Goal: Transaction & Acquisition: Download file/media

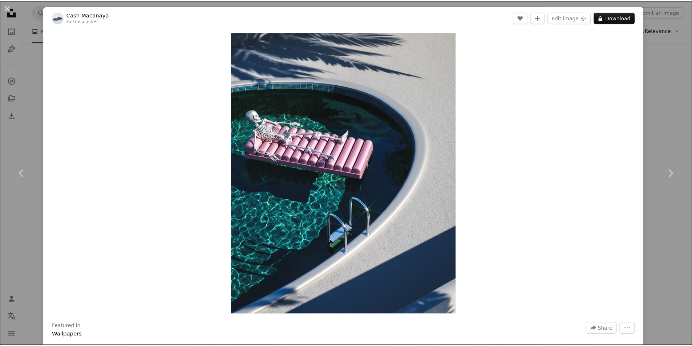
scroll to position [19930, 0]
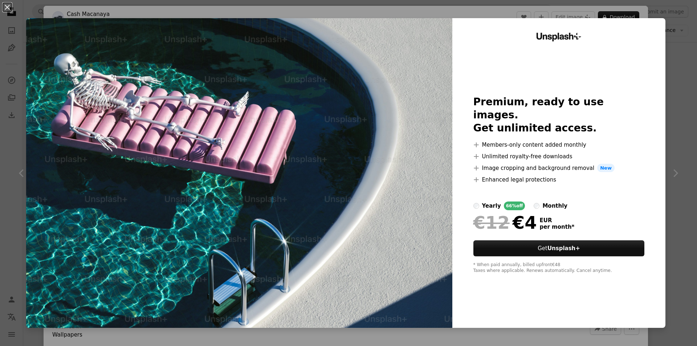
click at [674, 25] on div "An X shape Unsplash+ Premium, ready to use images. Get unlimited access. A plus…" at bounding box center [348, 173] width 697 height 346
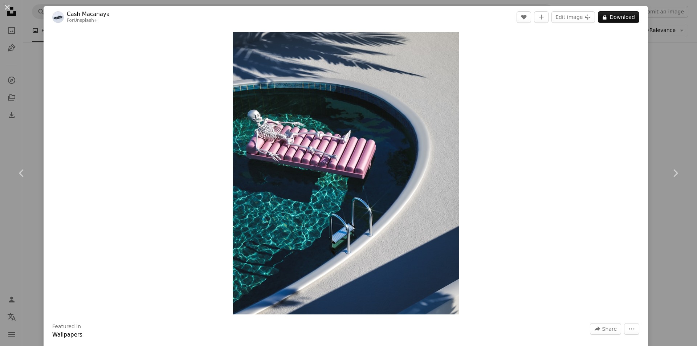
click at [663, 93] on div "An X shape Chevron left Chevron right Cash Macanaya For Unsplash+ A heart A plu…" at bounding box center [348, 173] width 697 height 346
